Goal: Book appointment/travel/reservation

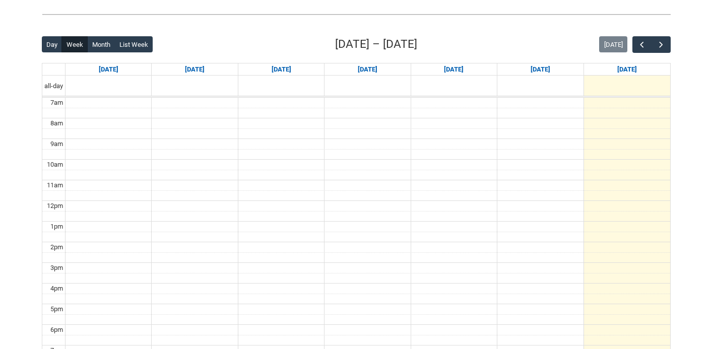
scroll to position [237, 0]
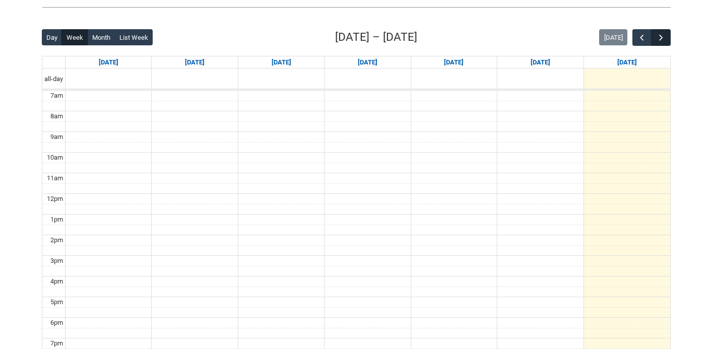
click at [660, 34] on span "button" at bounding box center [661, 38] width 10 height 10
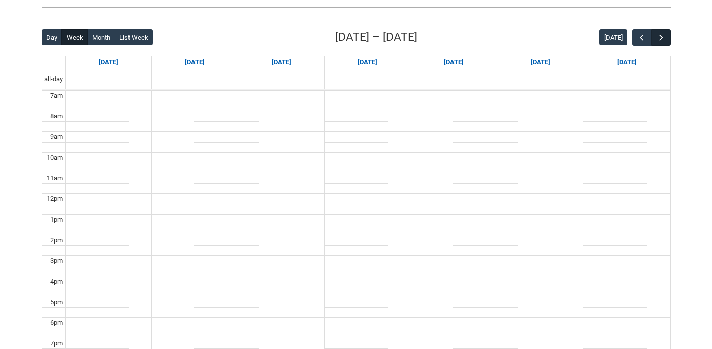
click at [660, 34] on span "button" at bounding box center [661, 38] width 10 height 10
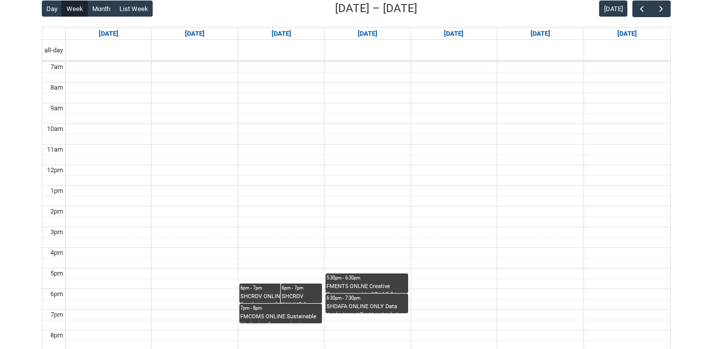
scroll to position [288, 0]
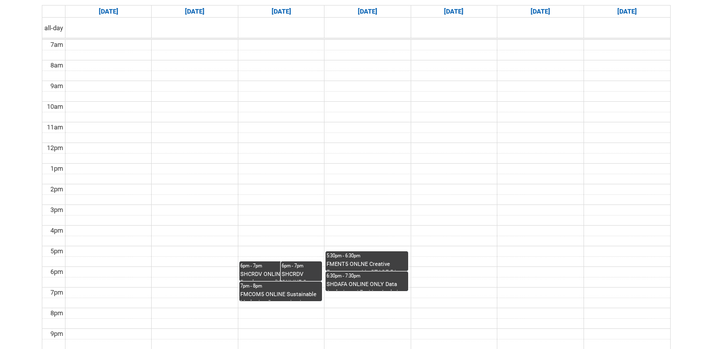
click at [376, 256] on div "5:30pm - 6:30pm" at bounding box center [366, 255] width 81 height 7
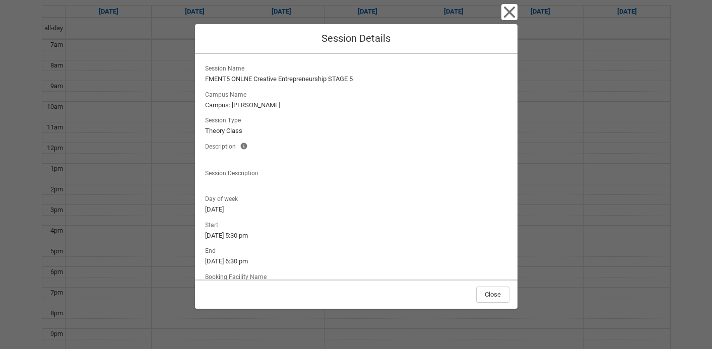
scroll to position [0, 0]
click at [508, 14] on icon "button" at bounding box center [509, 13] width 12 height 12
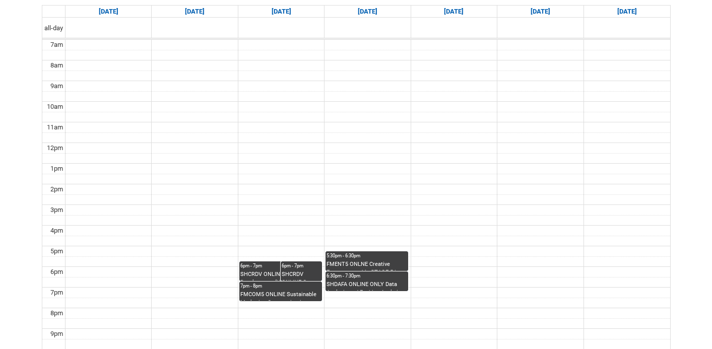
click at [369, 284] on div "SHDAFA ONLINE ONLY Data Analysis and Fashion Analytics STAGE 5 | Online | [PERS…" at bounding box center [366, 286] width 81 height 11
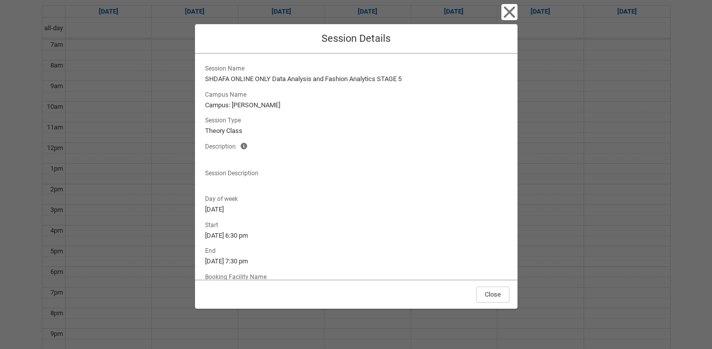
click at [511, 13] on icon "button" at bounding box center [509, 12] width 16 height 16
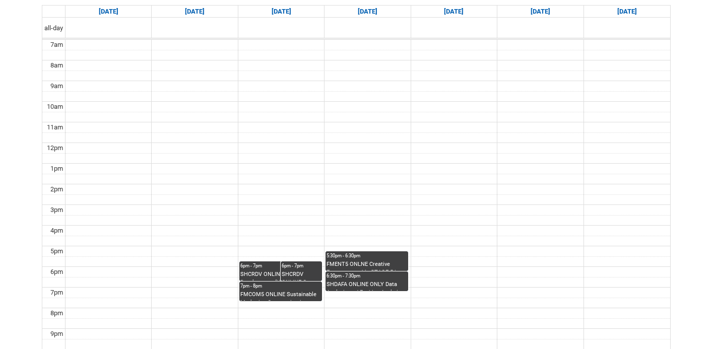
click at [284, 299] on div "FMCOM5 ONLINE Sustainable Marketing Communications STAGE 5 | Online | [PERSON_N…" at bounding box center [280, 296] width 81 height 11
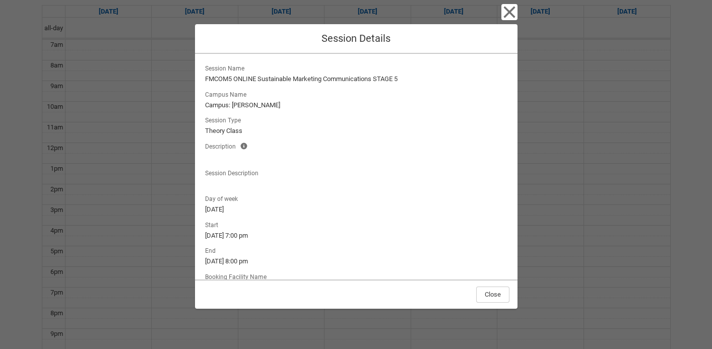
click at [507, 5] on icon "button" at bounding box center [509, 12] width 16 height 16
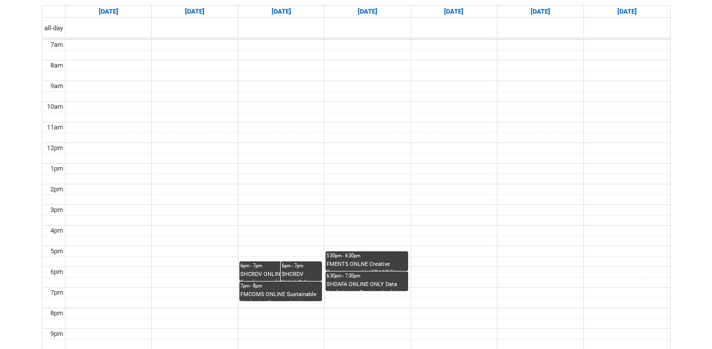
click at [291, 271] on div "SHCRDV ONLINE Career Development (V2) STAGE 5 | Studio 10 ([PERSON_NAME]. L1) (…" at bounding box center [301, 275] width 39 height 11
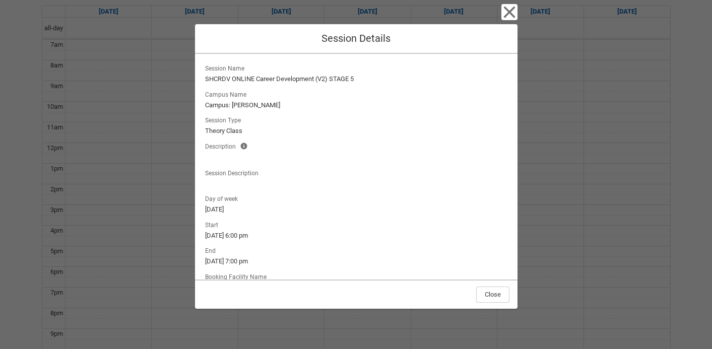
click at [512, 13] on icon "button" at bounding box center [509, 12] width 16 height 16
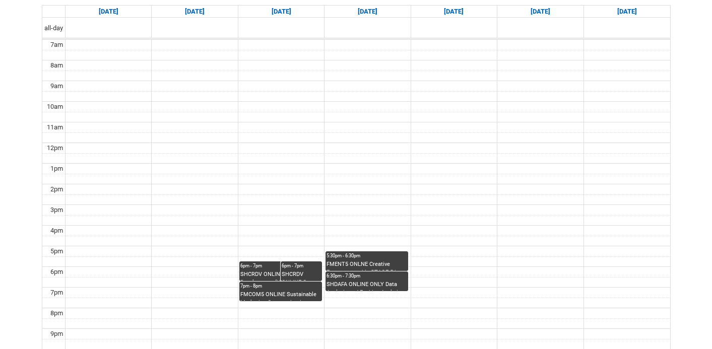
click at [259, 270] on div "SHCRDV ONLINE Career Development (V2) STAGE 5 | Online | [PERSON_NAME]" at bounding box center [280, 275] width 81 height 11
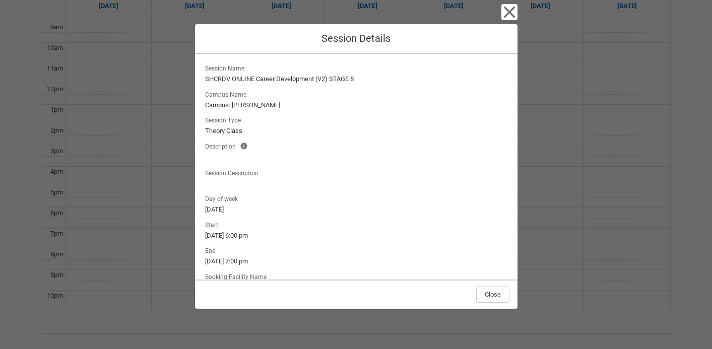
click at [513, 14] on icon "button" at bounding box center [509, 12] width 16 height 16
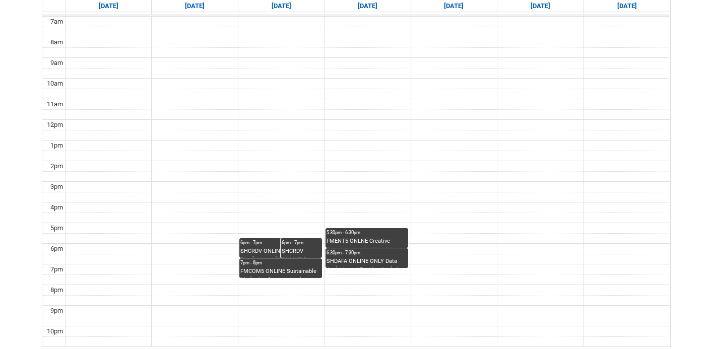
scroll to position [313, 0]
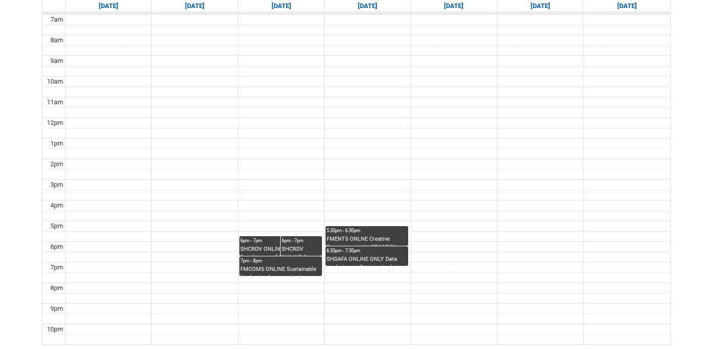
click at [302, 267] on div "FMCOM5 ONLINE Sustainable Marketing Communications STAGE 5 | Online | [PERSON_N…" at bounding box center [280, 270] width 81 height 11
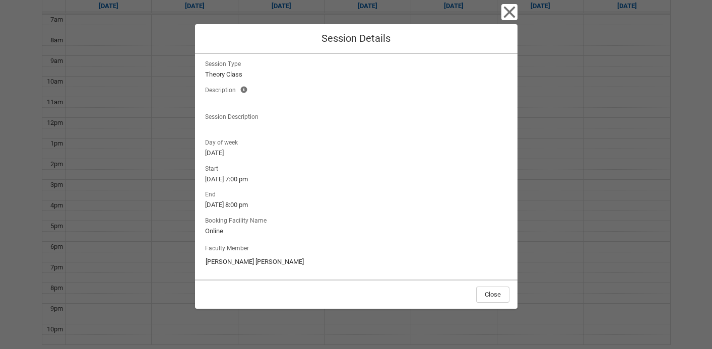
scroll to position [56, 0]
click at [509, 16] on icon "button" at bounding box center [509, 12] width 16 height 16
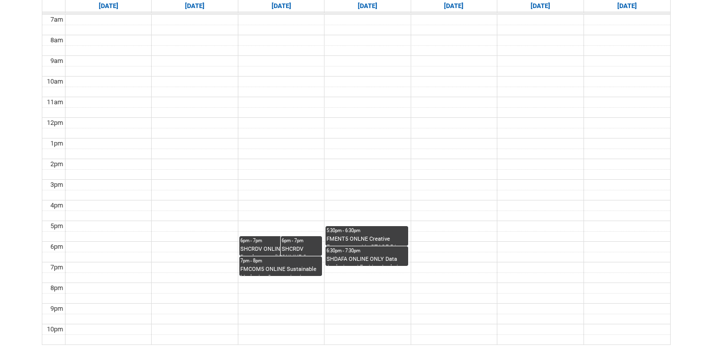
click at [385, 260] on div "SHDAFA ONLINE ONLY Data Analysis and Fashion Analytics STAGE 5 | Online | [PERS…" at bounding box center [366, 260] width 81 height 11
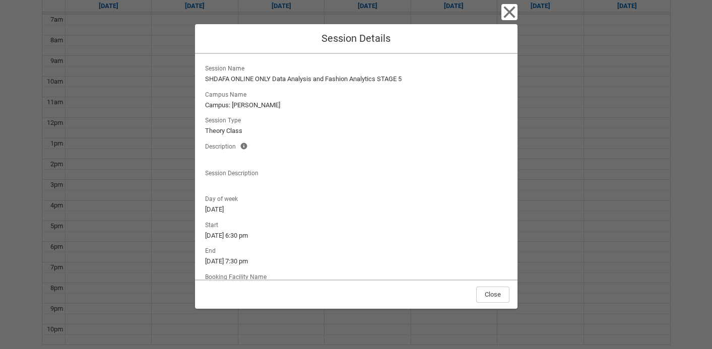
scroll to position [0, 0]
click at [509, 13] on icon "button" at bounding box center [509, 13] width 12 height 12
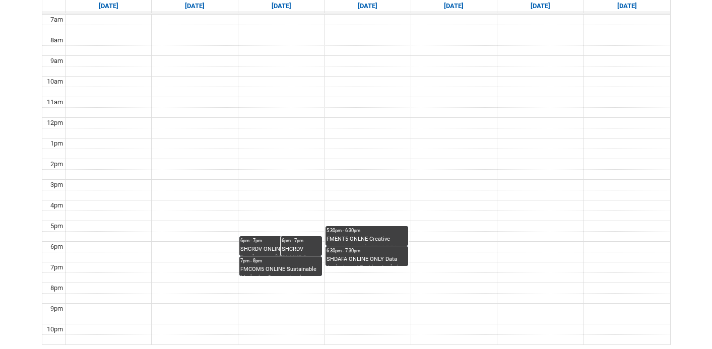
click at [363, 230] on div "5:30pm - 6:30pm" at bounding box center [366, 230] width 81 height 7
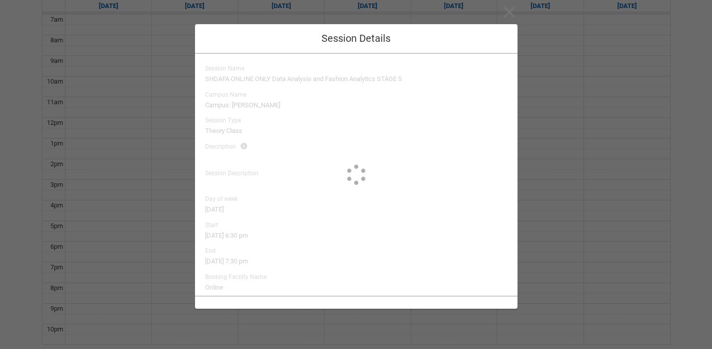
type input "[PERSON_NAME]"
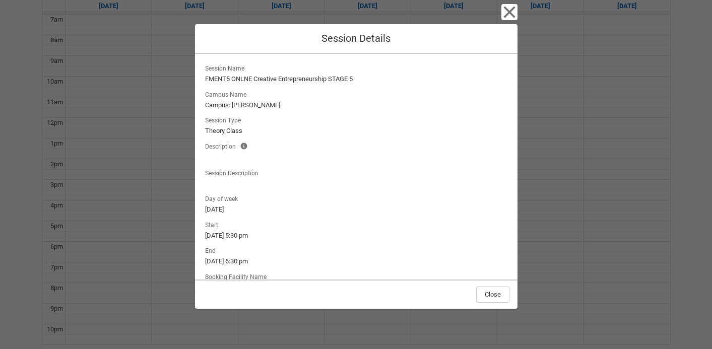
click at [508, 15] on icon "button" at bounding box center [509, 12] width 16 height 16
